Goal: Obtain resource: Download file/media

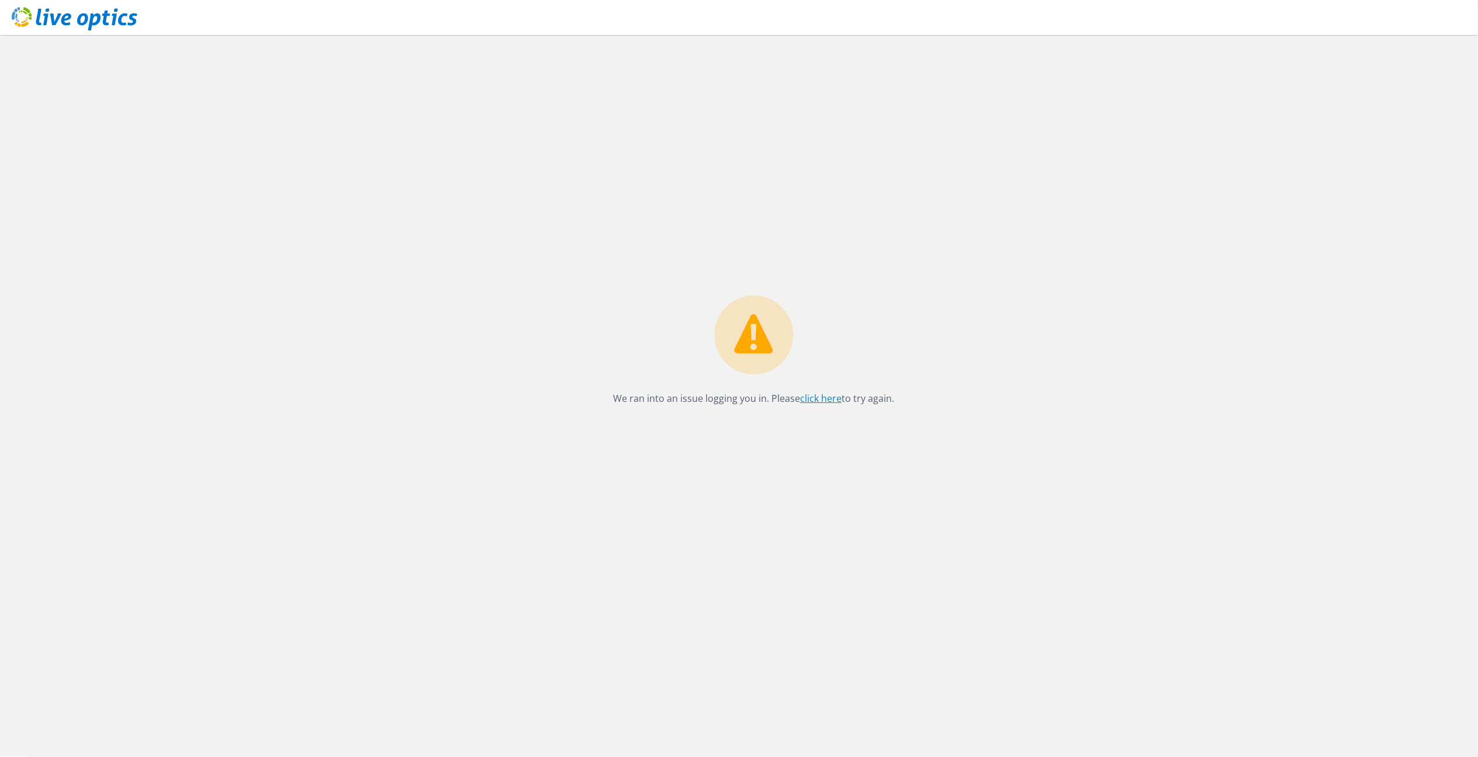
click at [817, 393] on link "click here" at bounding box center [820, 398] width 41 height 13
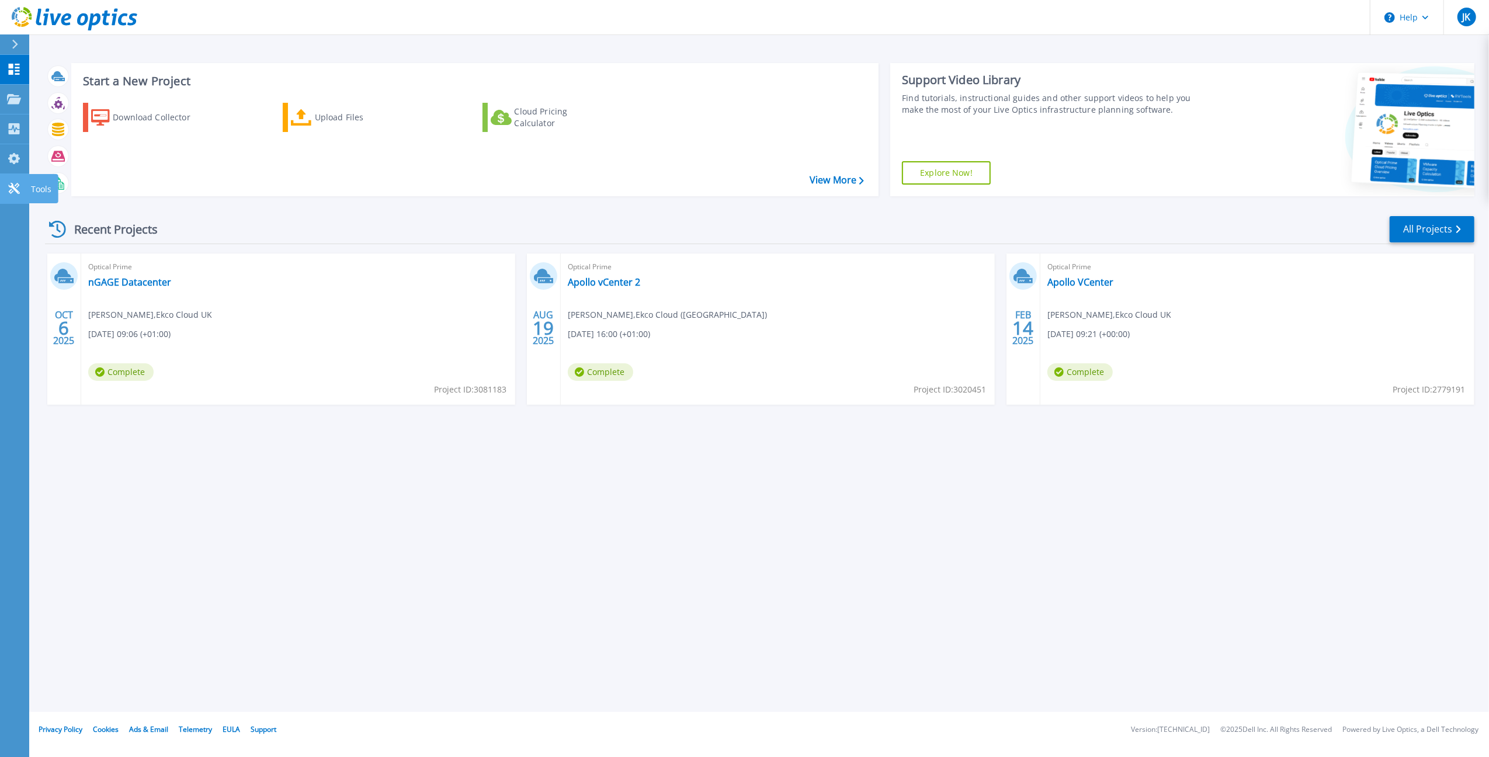
click at [16, 185] on icon at bounding box center [13, 188] width 11 height 11
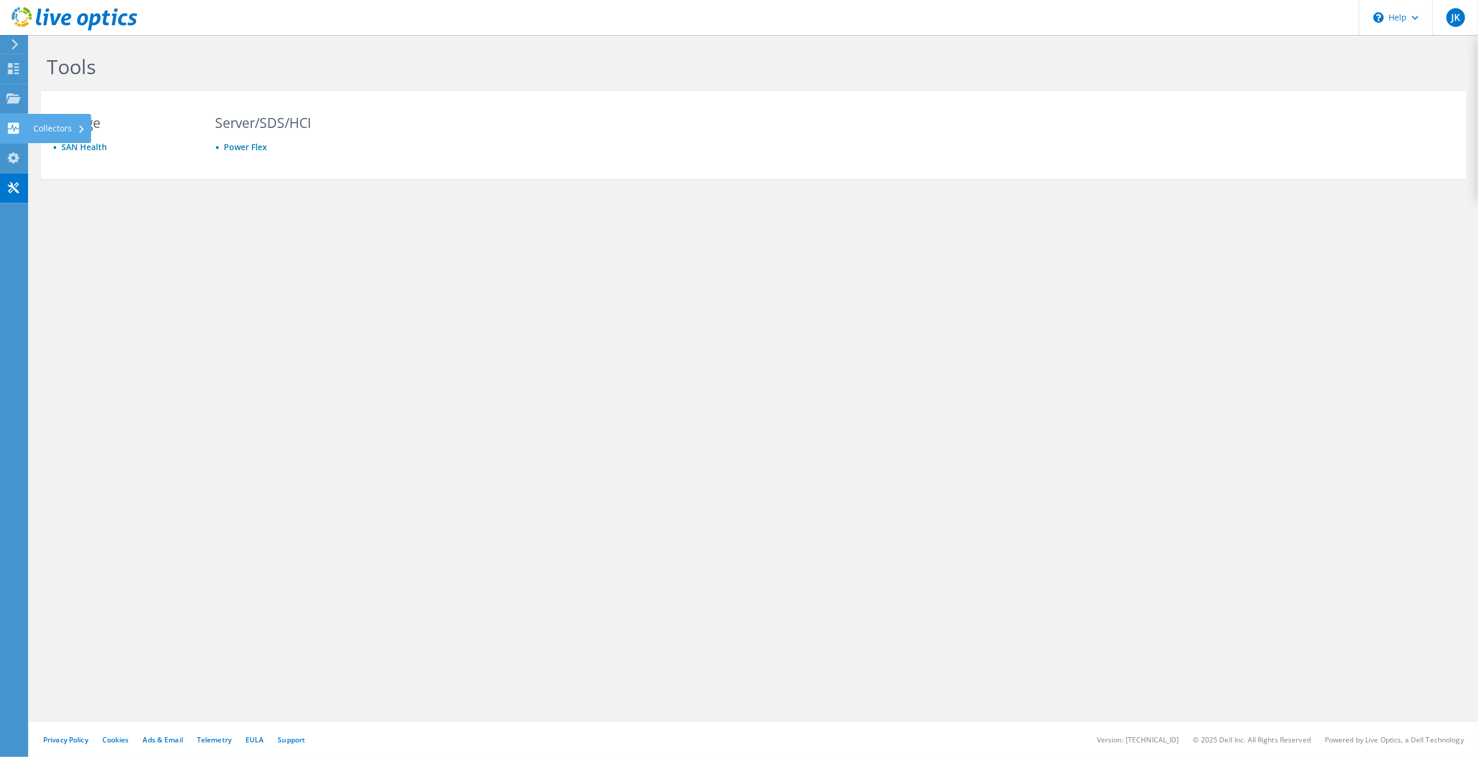
click at [61, 124] on div "Collectors" at bounding box center [59, 128] width 64 height 29
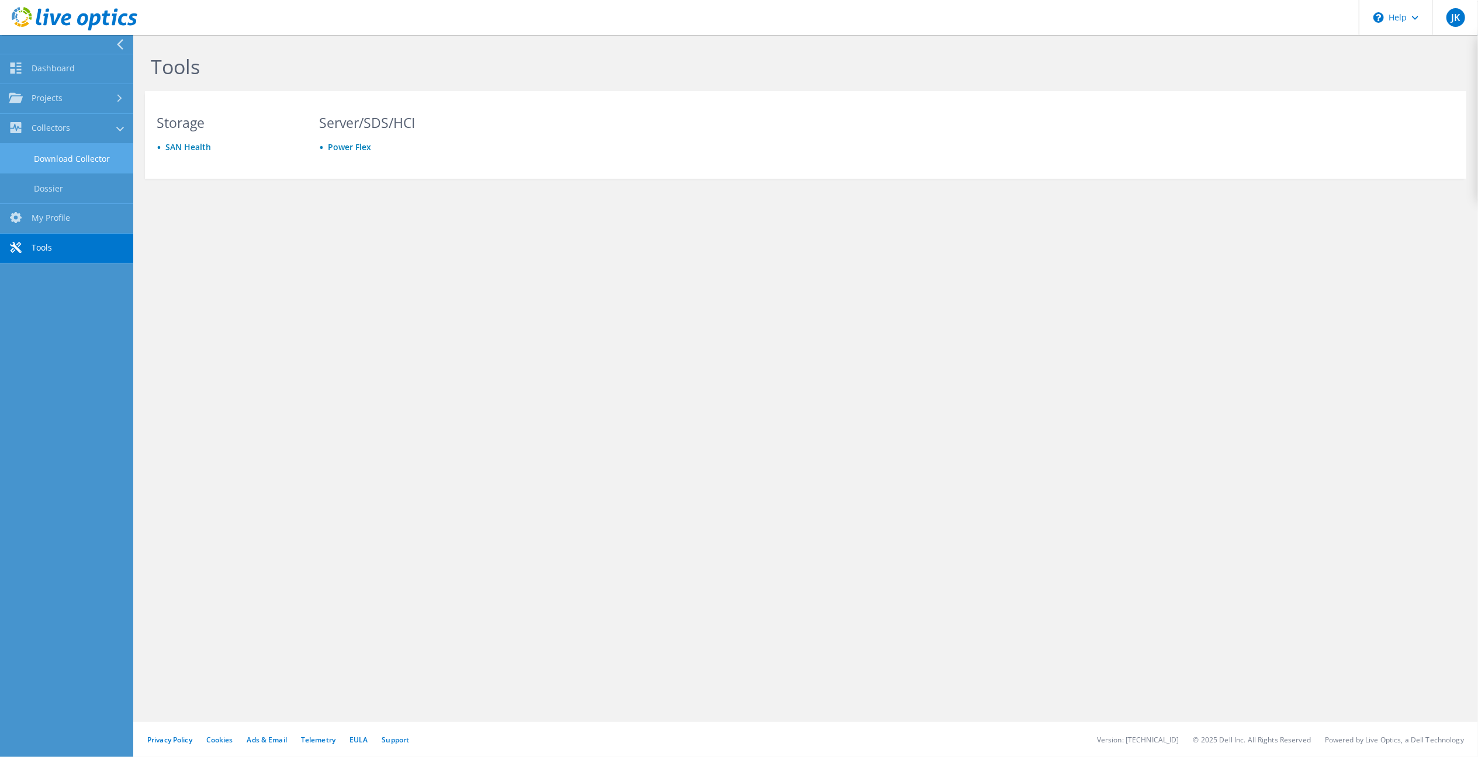
click at [78, 157] on link "Download Collector" at bounding box center [66, 159] width 133 height 30
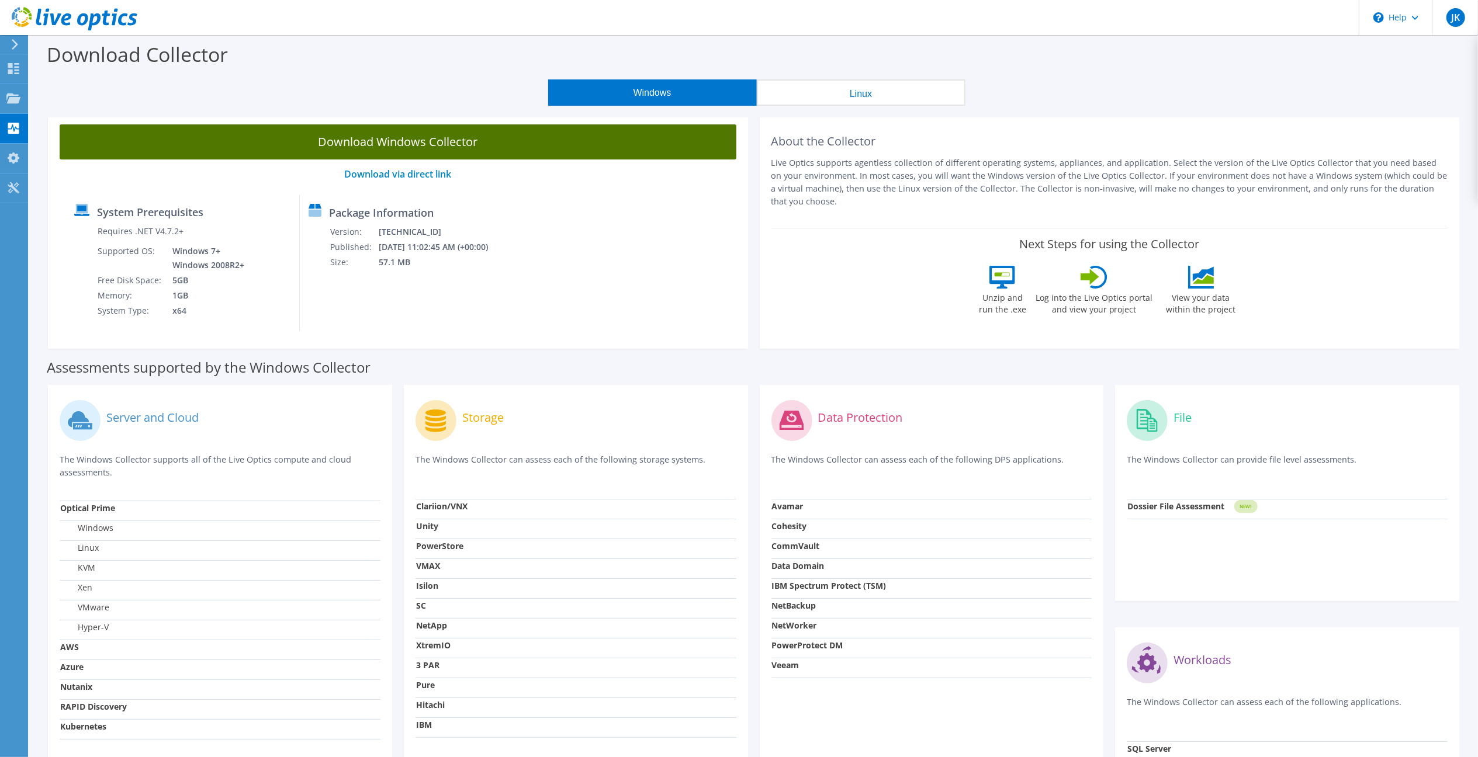
click at [473, 146] on link "Download Windows Collector" at bounding box center [398, 141] width 677 height 35
click at [0, 0] on div at bounding box center [0, 0] width 0 height 0
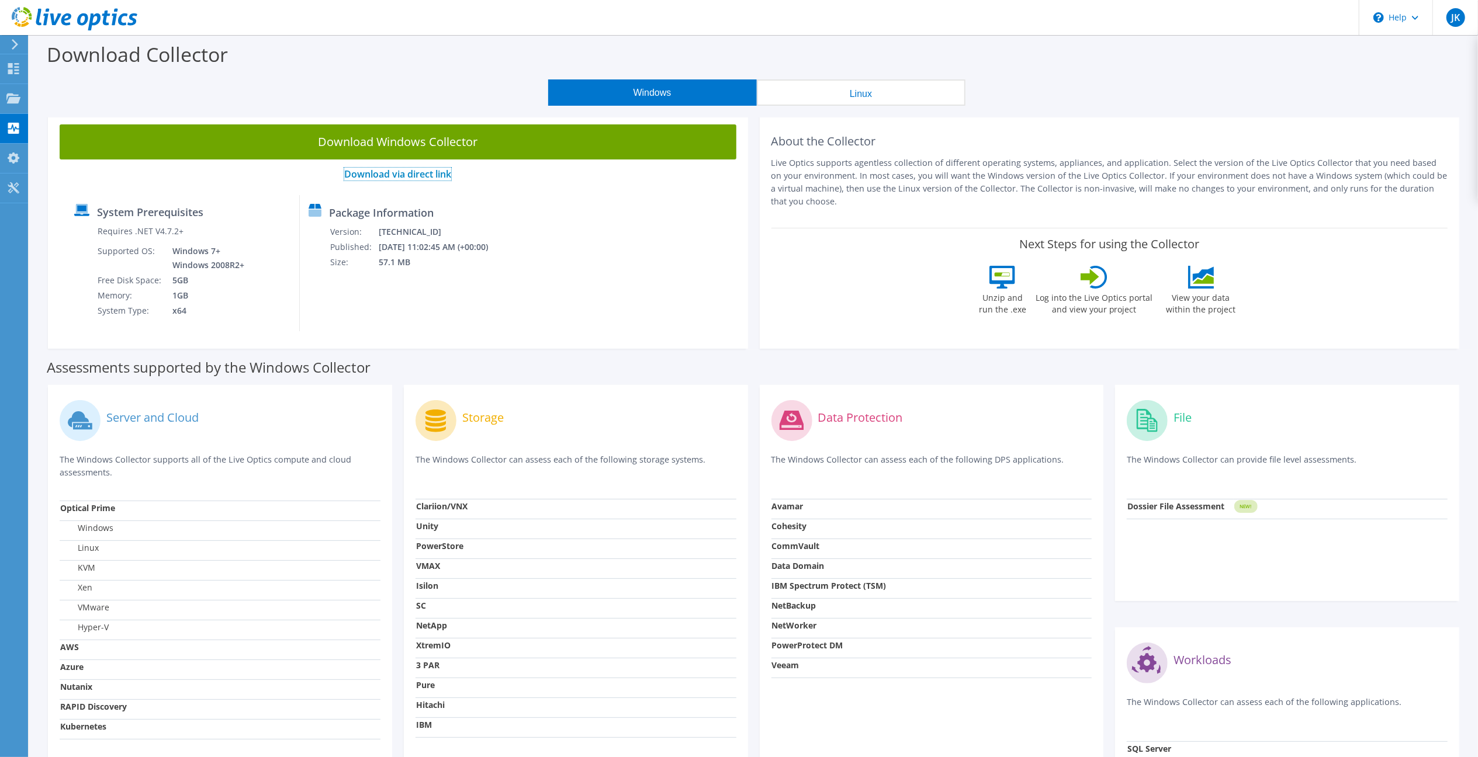
click at [439, 175] on link "Download via direct link" at bounding box center [397, 174] width 107 height 13
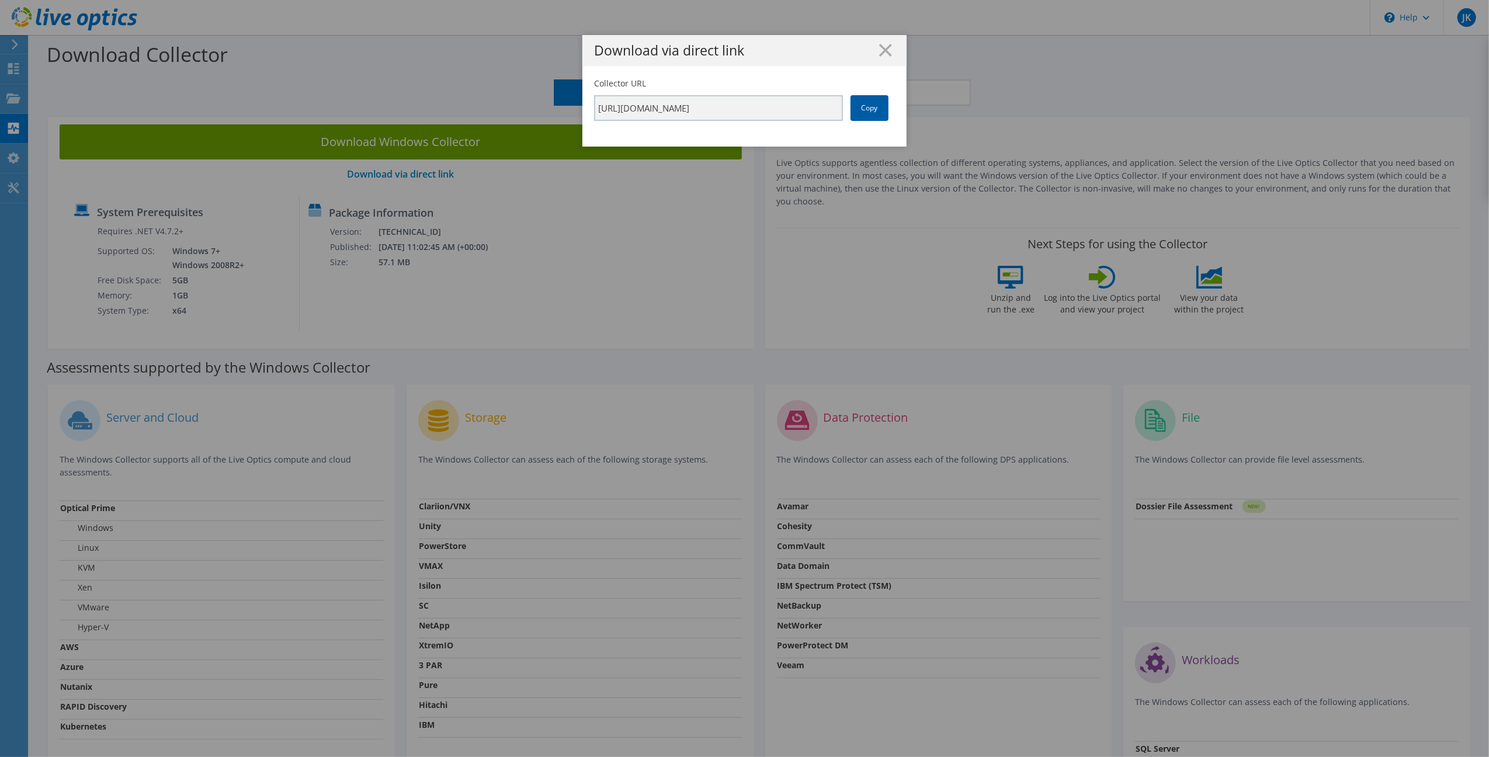
click at [869, 108] on link "Copy" at bounding box center [870, 108] width 38 height 26
drag, startPoint x: 886, startPoint y: 51, endPoint x: 204, endPoint y: 26, distance: 682.3
click at [885, 51] on icon at bounding box center [885, 50] width 13 height 13
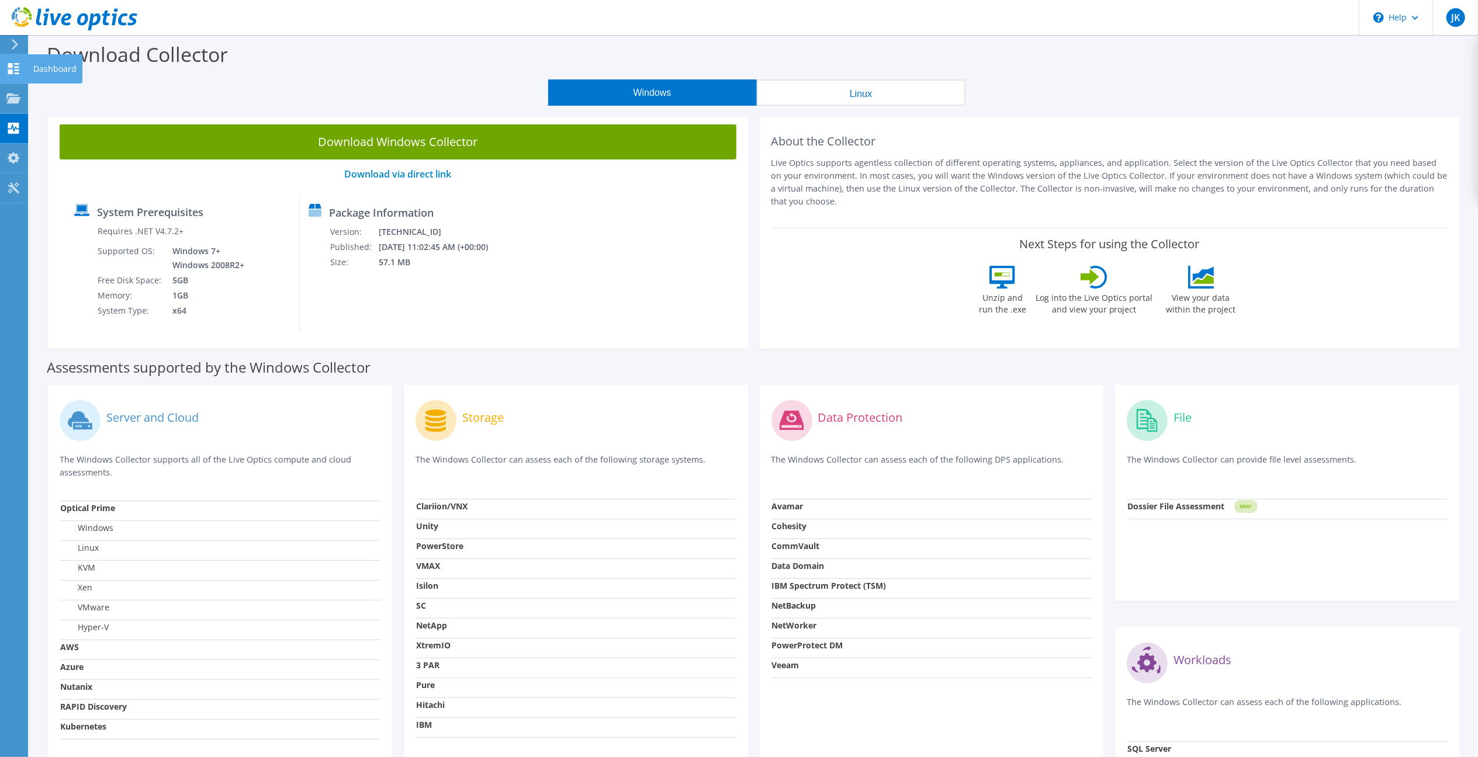
click at [17, 73] on use at bounding box center [13, 68] width 11 height 11
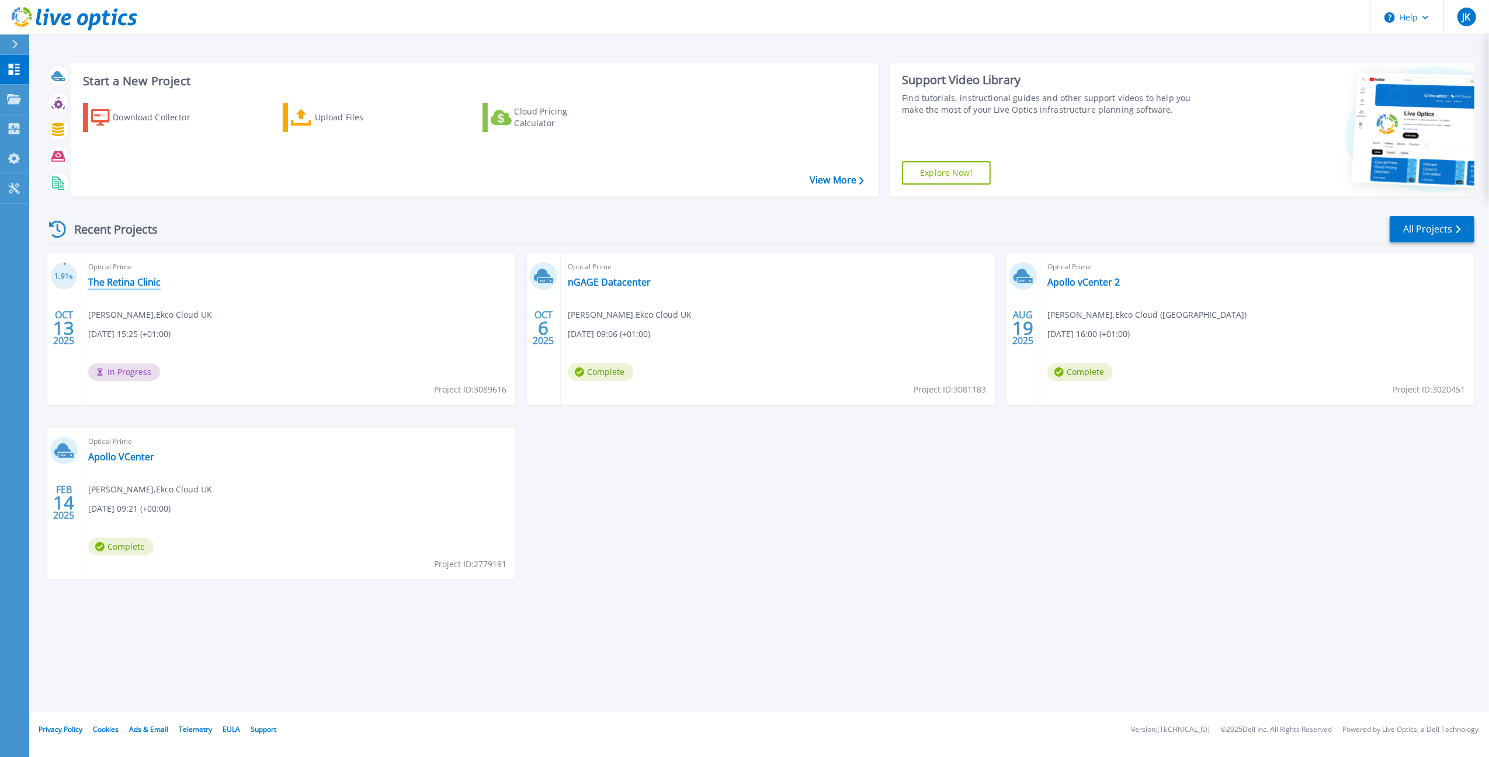
click at [136, 279] on link "The Retina Clinic" at bounding box center [124, 282] width 72 height 12
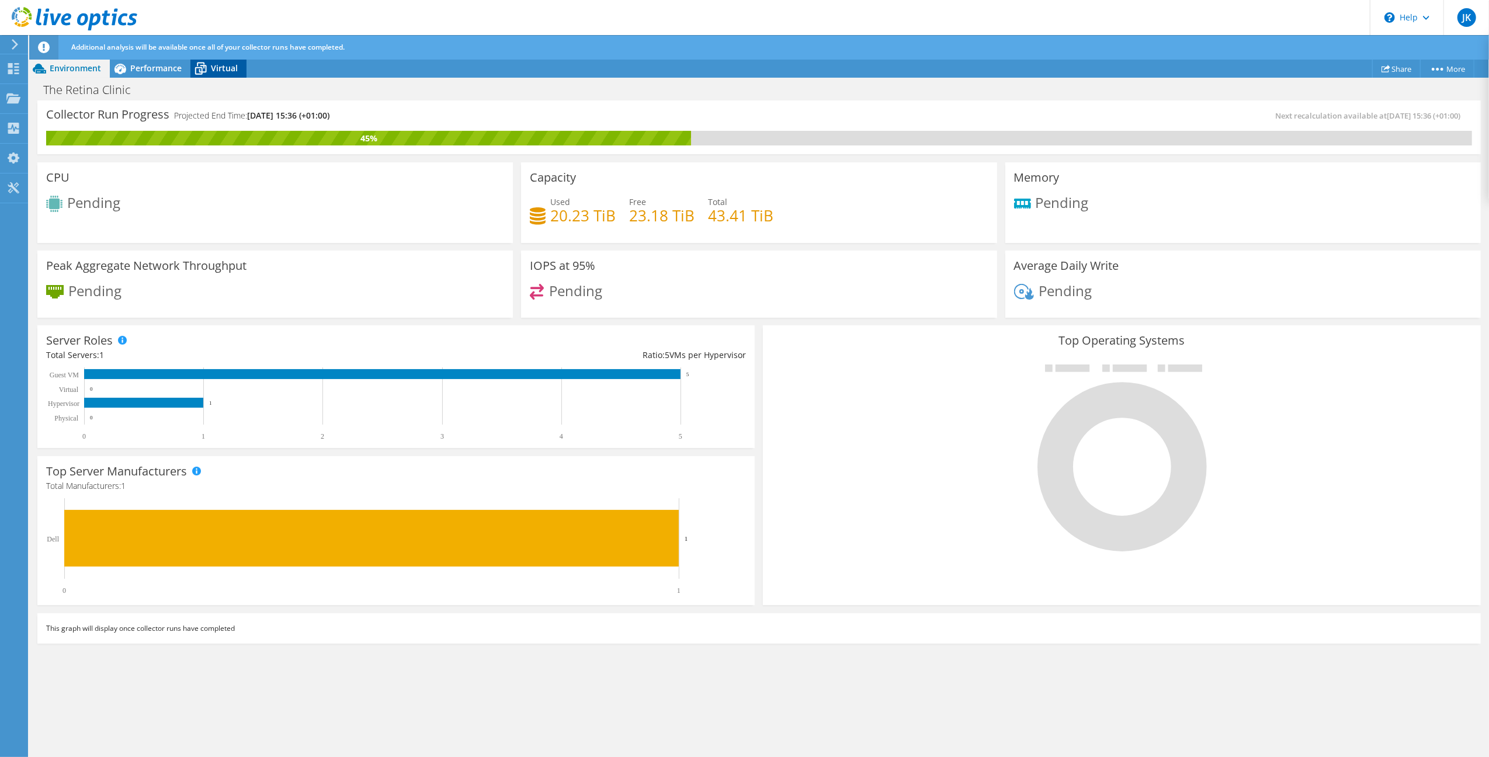
click at [221, 67] on span "Virtual" at bounding box center [224, 68] width 27 height 11
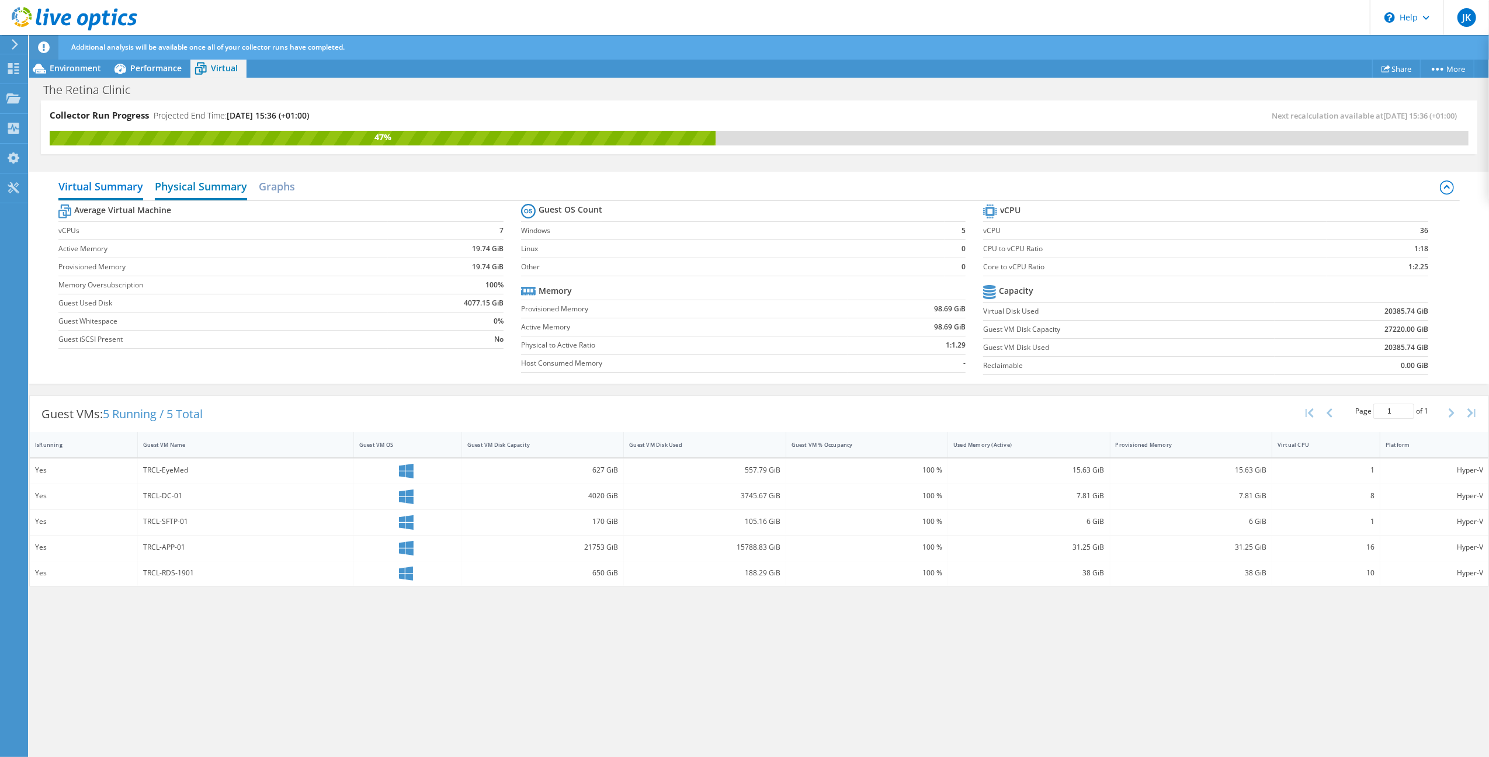
click at [220, 178] on h2 "Physical Summary" at bounding box center [201, 188] width 92 height 26
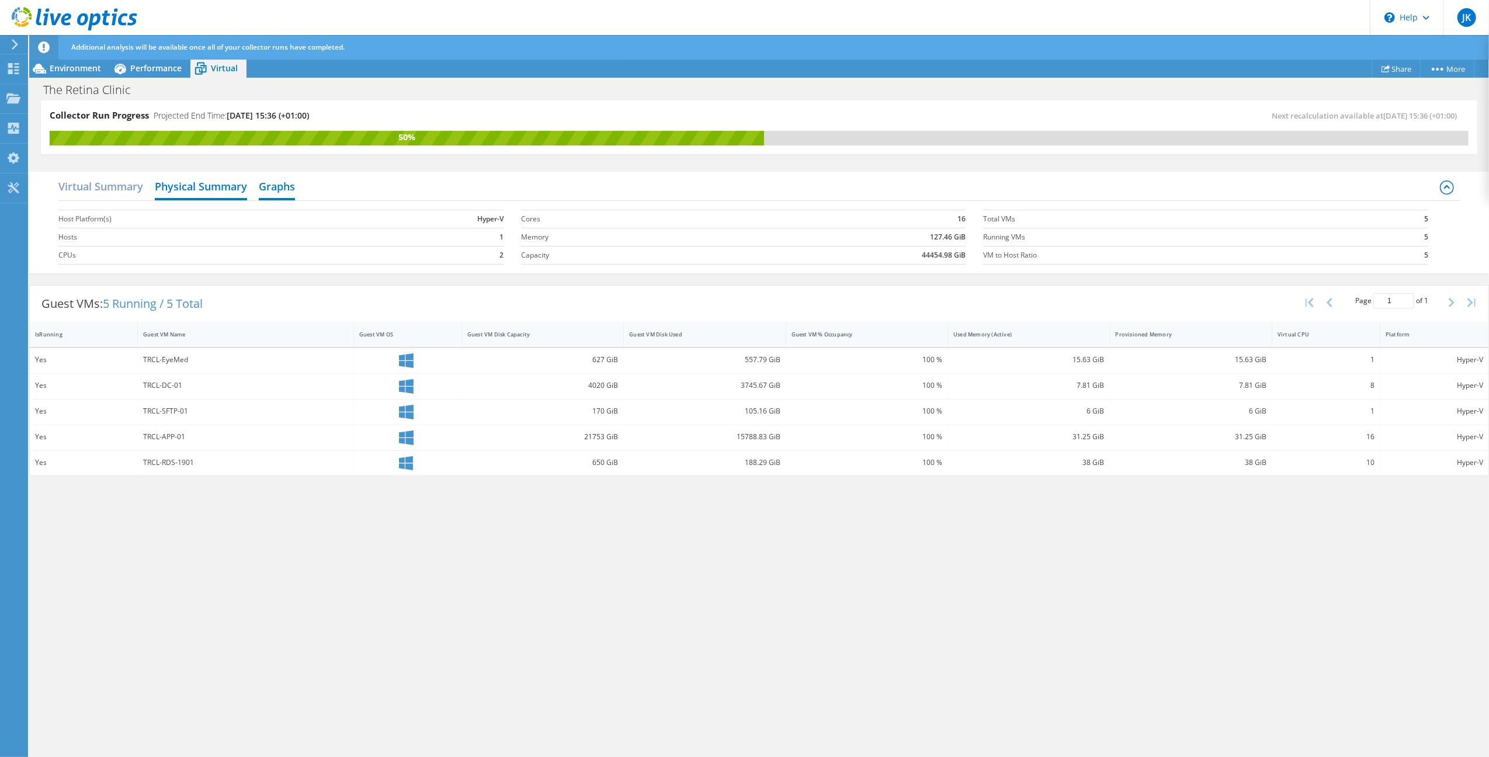
click at [288, 183] on h2 "Graphs" at bounding box center [277, 188] width 36 height 26
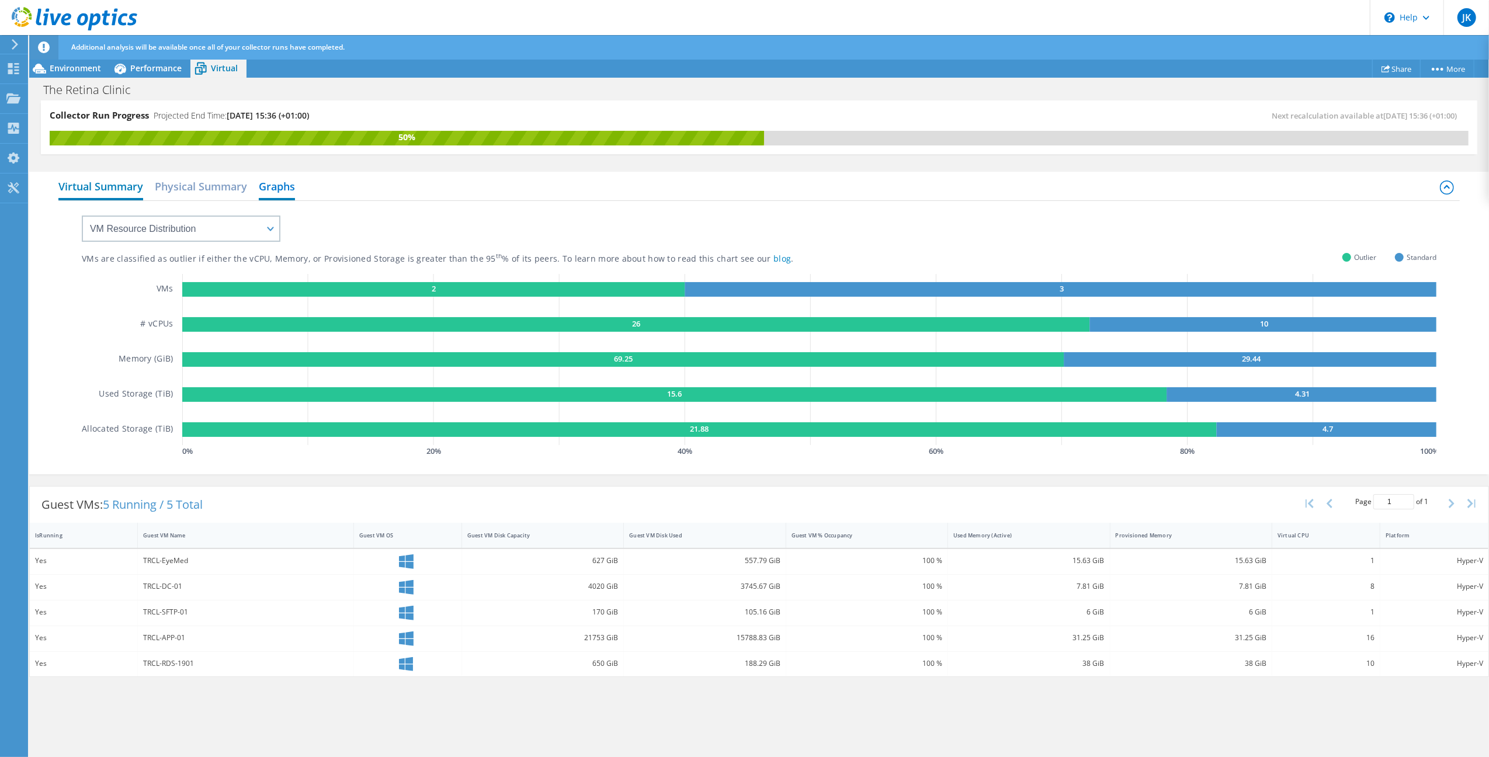
click at [112, 181] on h2 "Virtual Summary" at bounding box center [100, 188] width 85 height 26
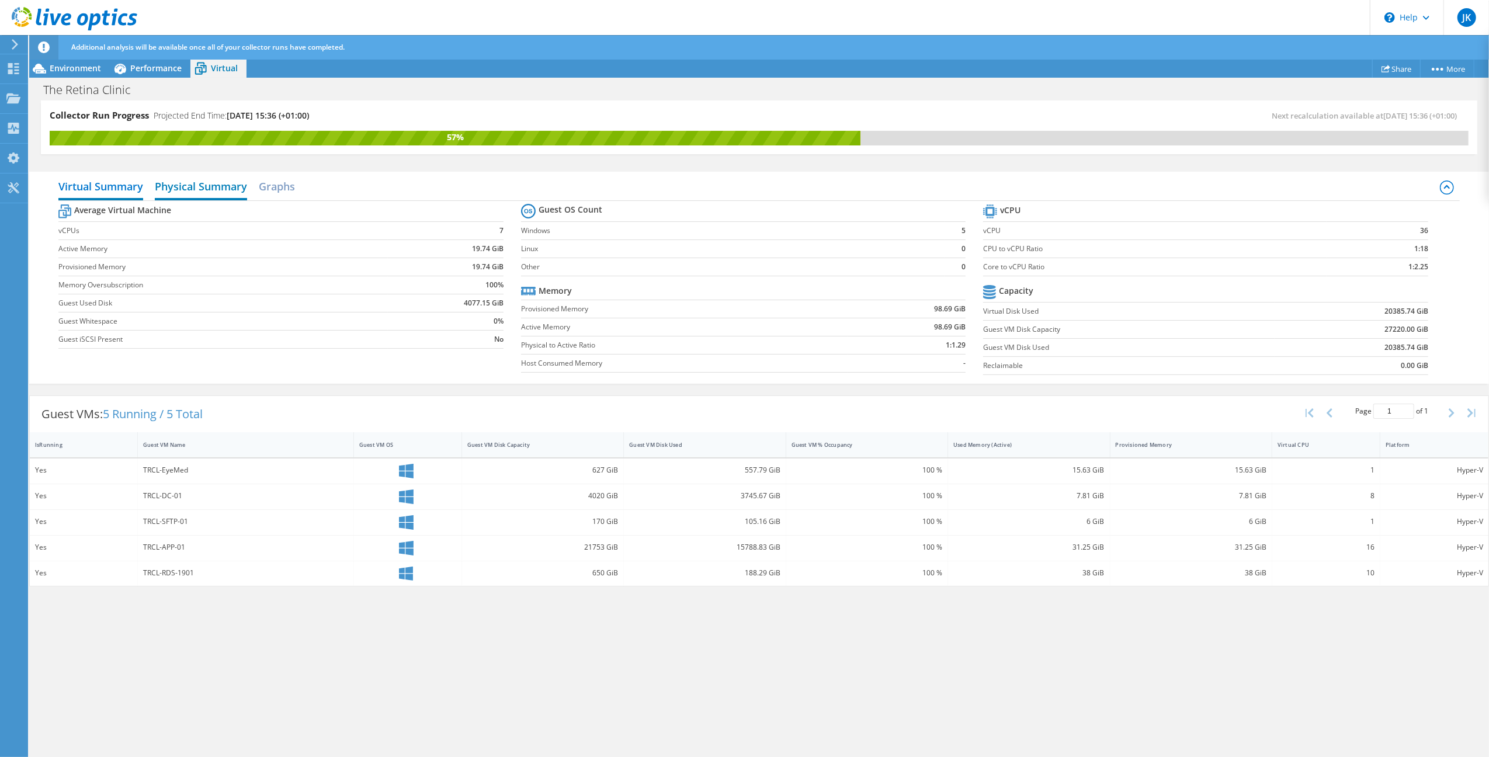
click at [222, 190] on h2 "Physical Summary" at bounding box center [201, 188] width 92 height 26
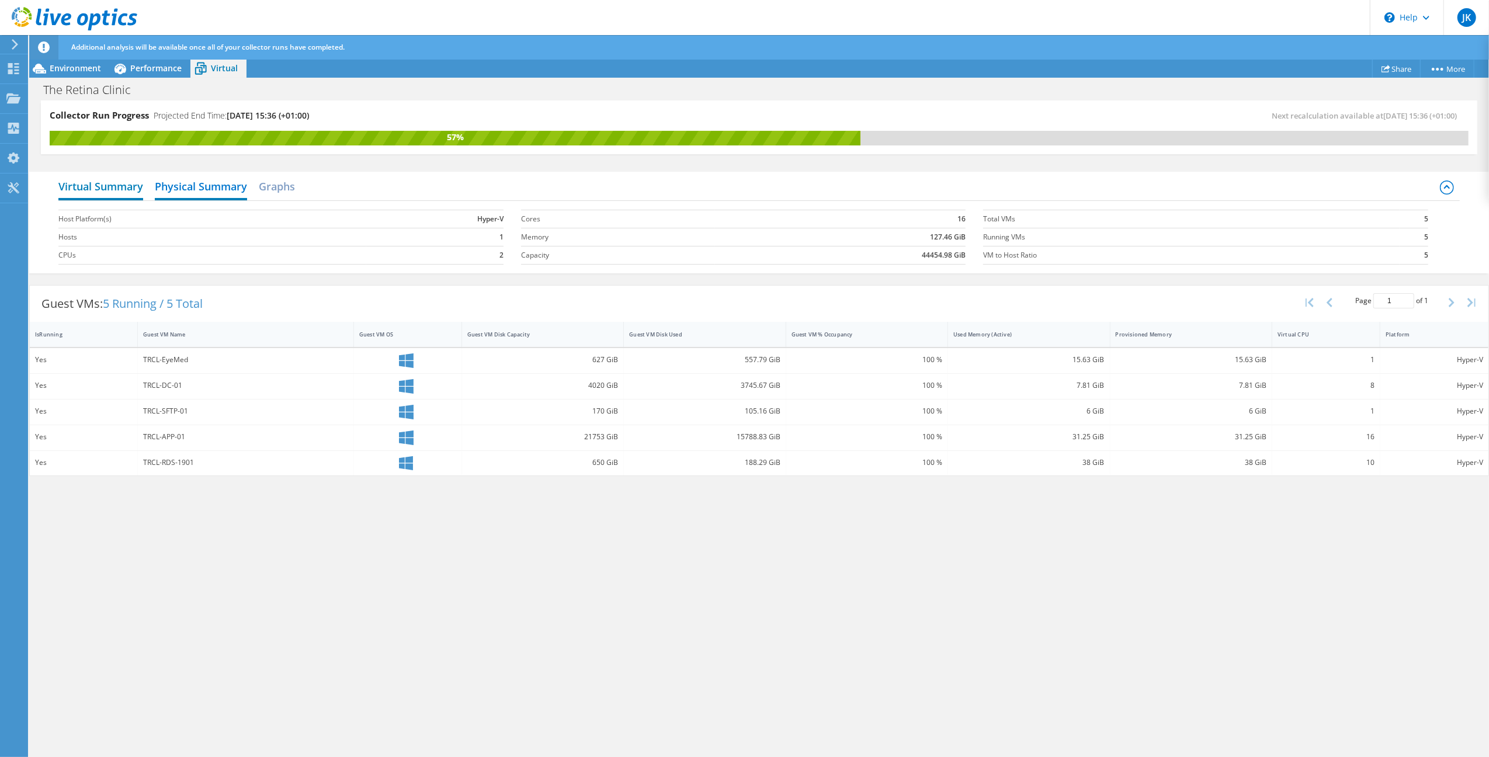
click at [106, 190] on h2 "Virtual Summary" at bounding box center [100, 188] width 85 height 26
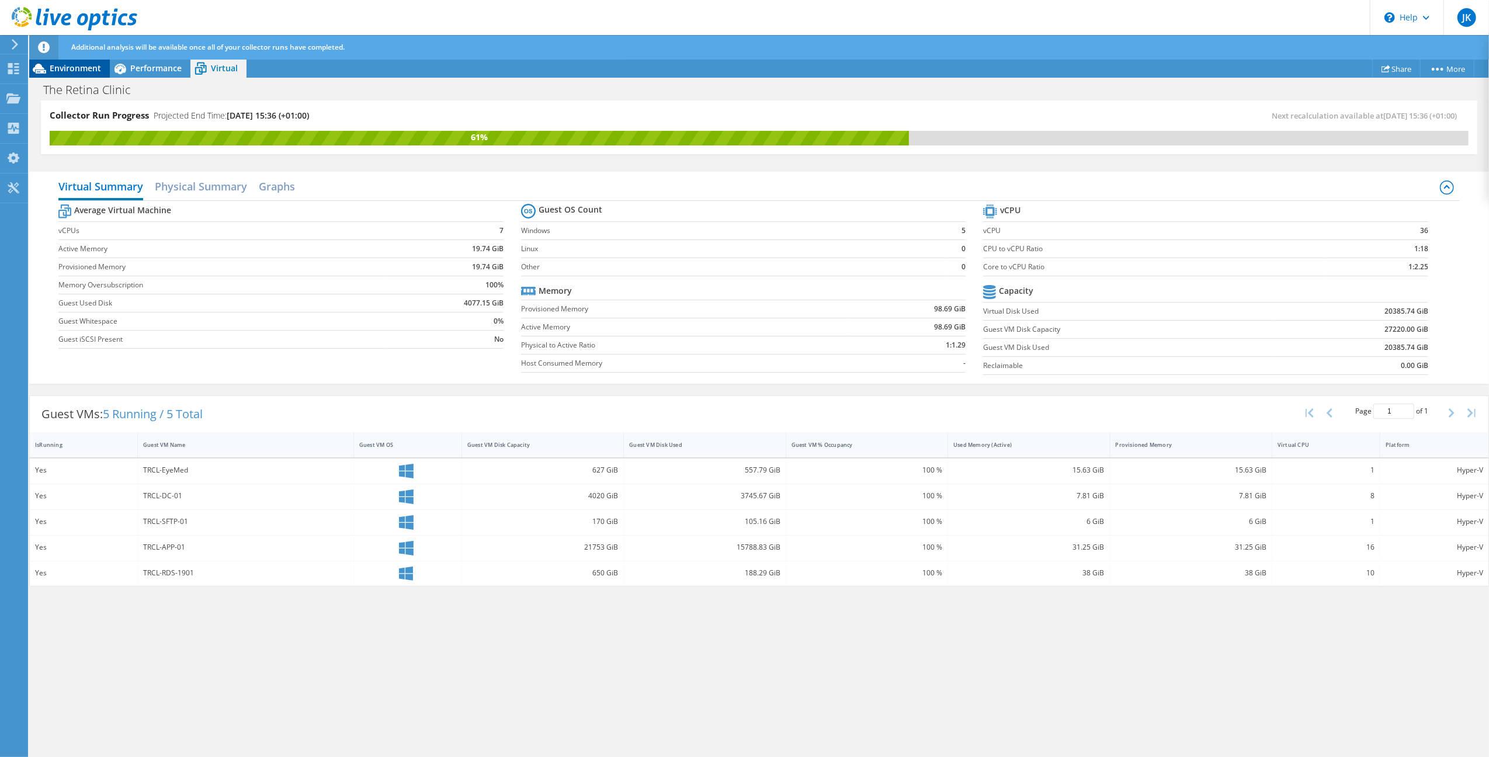
click at [81, 70] on span "Environment" at bounding box center [75, 68] width 51 height 11
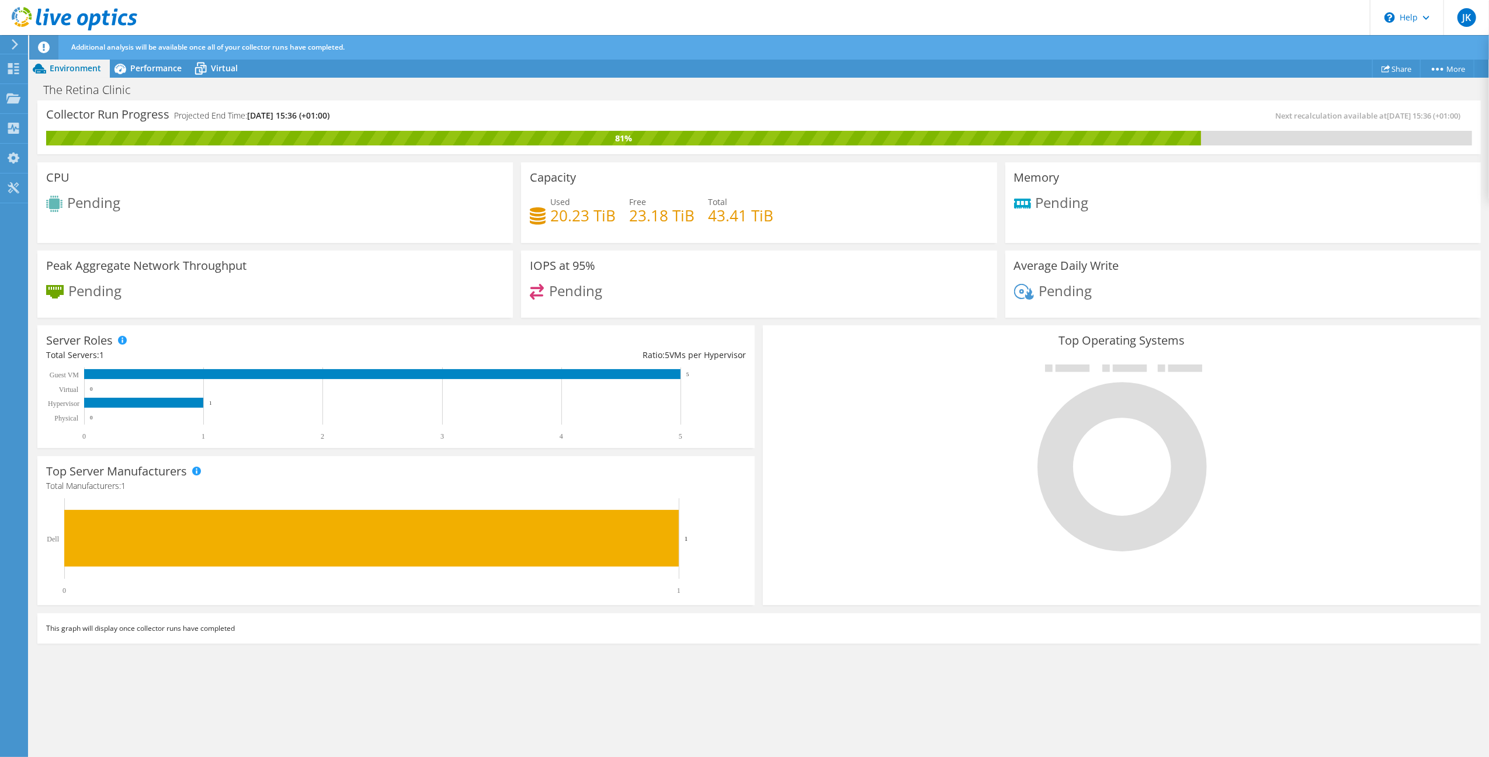
drag, startPoint x: 305, startPoint y: 247, endPoint x: 287, endPoint y: 250, distance: 17.9
click at [305, 247] on div "Peak Aggregate Network Throughput Pending" at bounding box center [275, 283] width 484 height 72
